Goal: Task Accomplishment & Management: Use online tool/utility

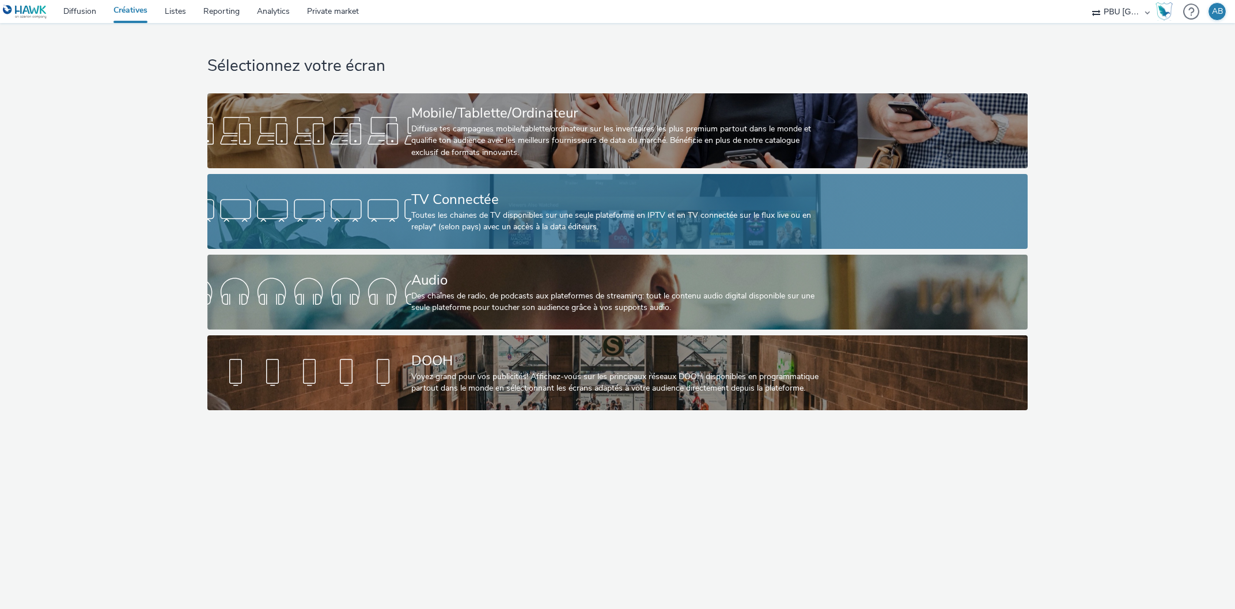
click at [470, 206] on div "TV Connectée" at bounding box center [615, 200] width 408 height 20
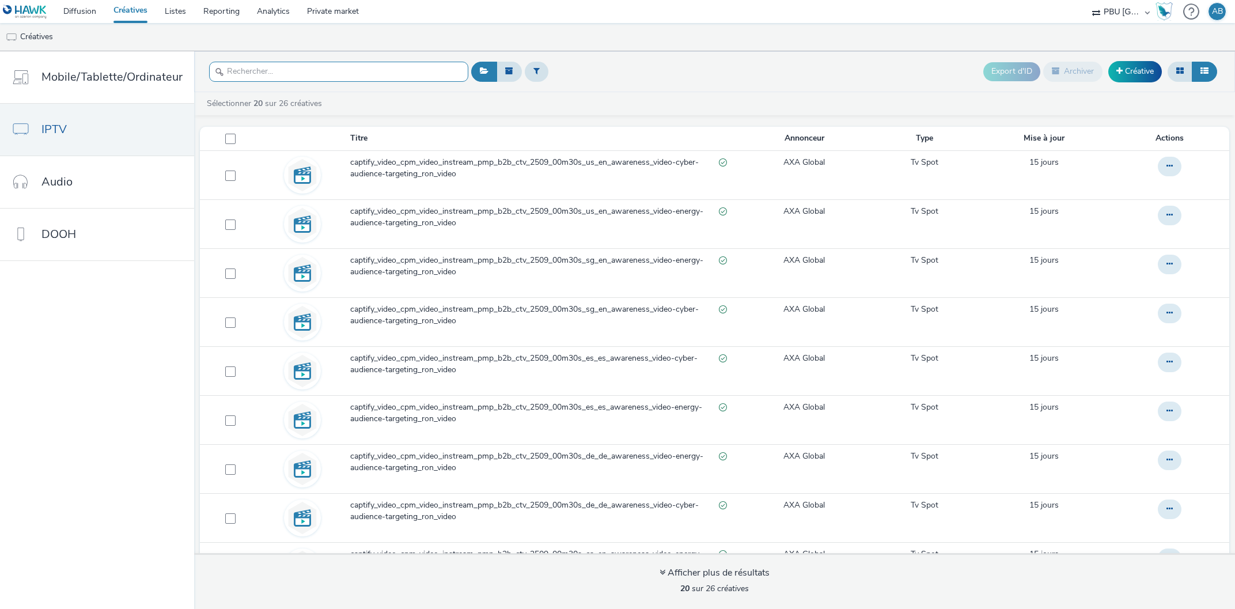
click at [299, 74] on input "text" at bounding box center [338, 72] width 259 height 20
paste input "captify_video_cpm_video_instream_pmp_b2b_ctv_2509_00m30s_fr_fr_awareness_video-…"
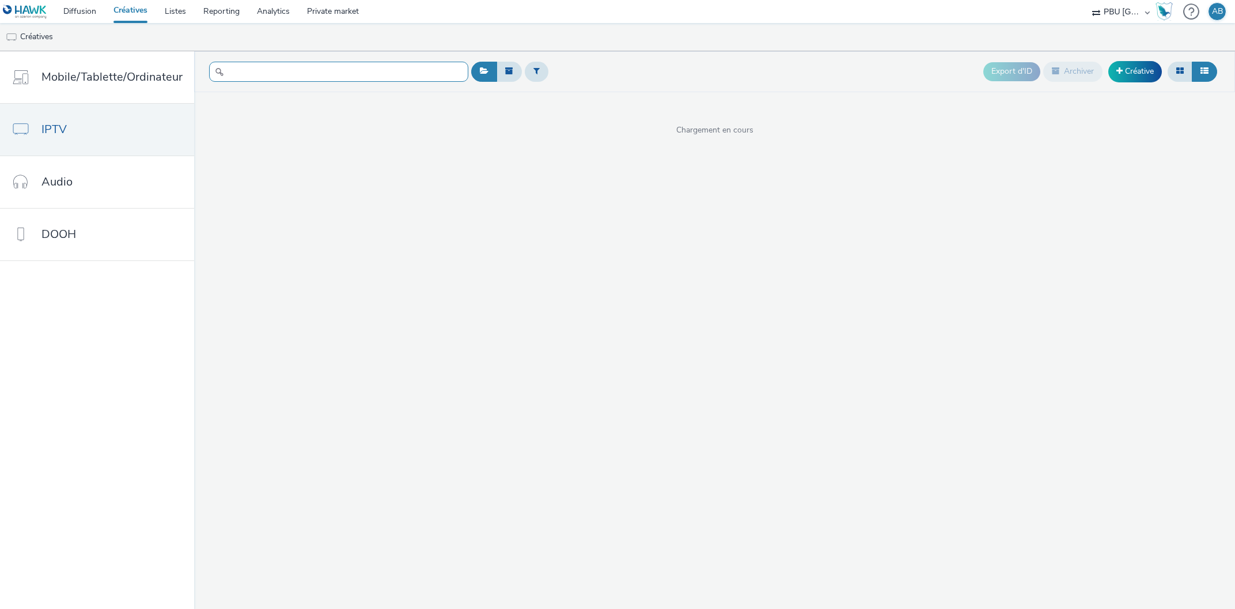
type input "captify_video_cpm_video_instream_pmp_b2b_ctv_2509_00m30s_fr_fr_awareness_video-…"
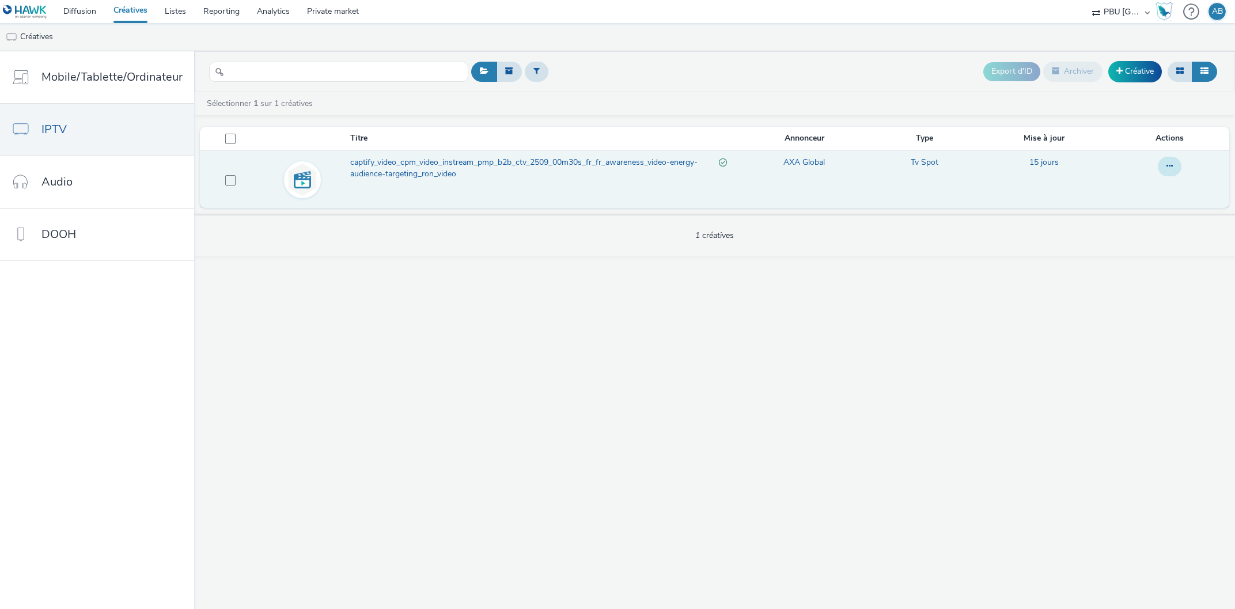
click at [1167, 167] on icon at bounding box center [1170, 166] width 6 height 8
click at [1137, 192] on link "Modifier" at bounding box center [1138, 189] width 86 height 23
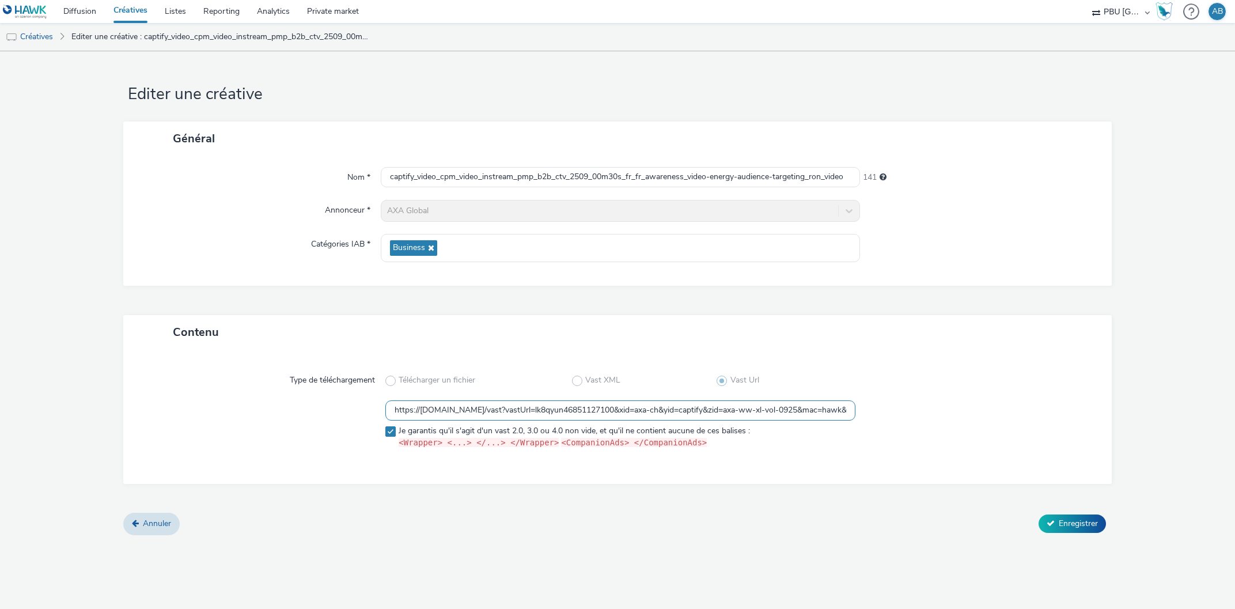
click at [475, 404] on input "https://[DOMAIN_NAME]/vast?vastUrl=lk8qyun46851127100&xid=axa-ch&yid=captify&zi…" at bounding box center [621, 410] width 471 height 20
click at [473, 409] on input "https://[DOMAIN_NAME]/vast?vastUrl=lk8qyun46851127100&xid=axa-ch&yid=captify&zi…" at bounding box center [621, 410] width 471 height 20
click at [88, 14] on link "Diffusion" at bounding box center [80, 11] width 50 height 23
